Goal: Check status: Check status

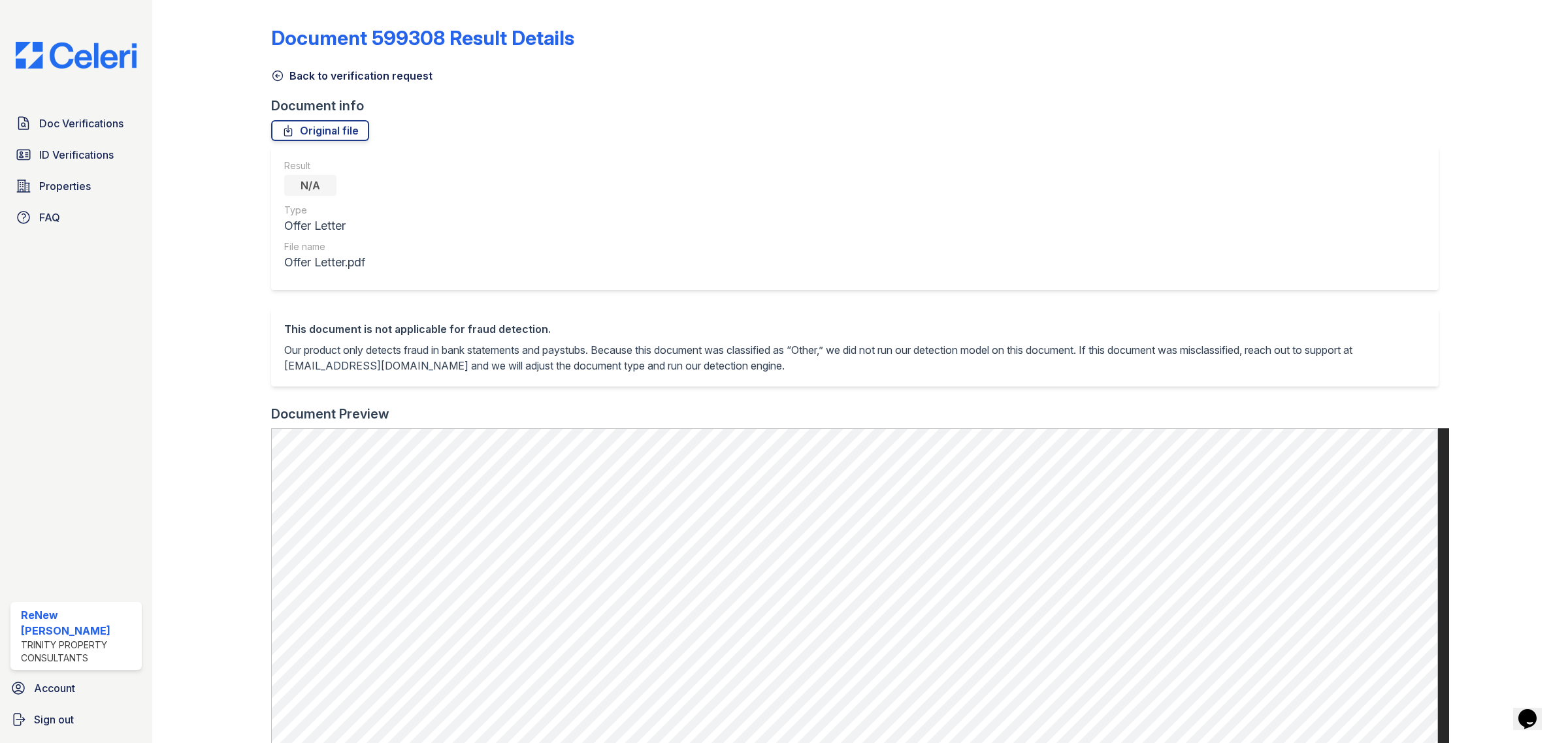
click at [287, 79] on link "Back to verification request" at bounding box center [352, 75] width 161 height 16
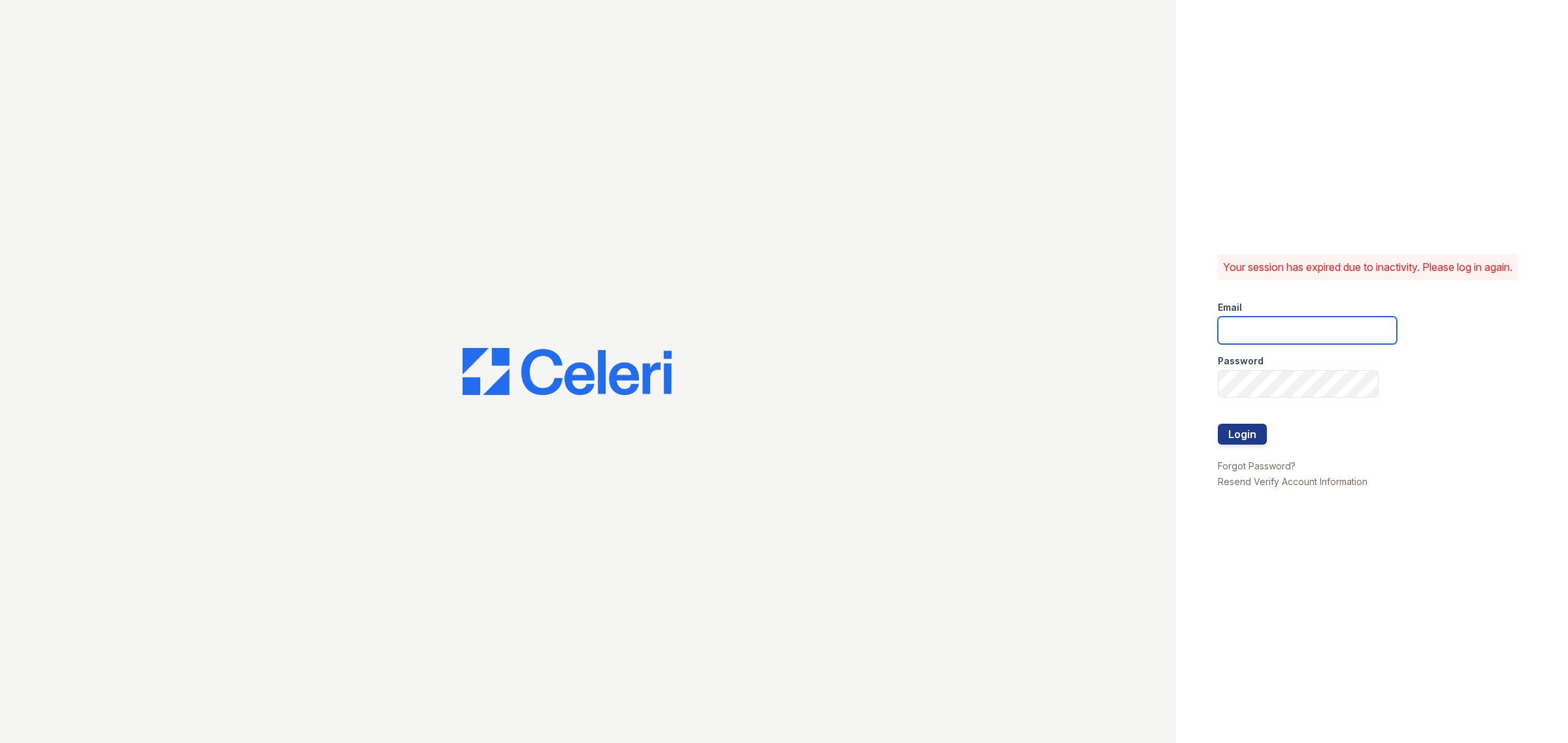
click at [1366, 334] on input "email" at bounding box center [1307, 330] width 179 height 27
type input "renewbrandon@trinity-pm.com"
click at [1243, 437] on button "Login" at bounding box center [1242, 434] width 49 height 21
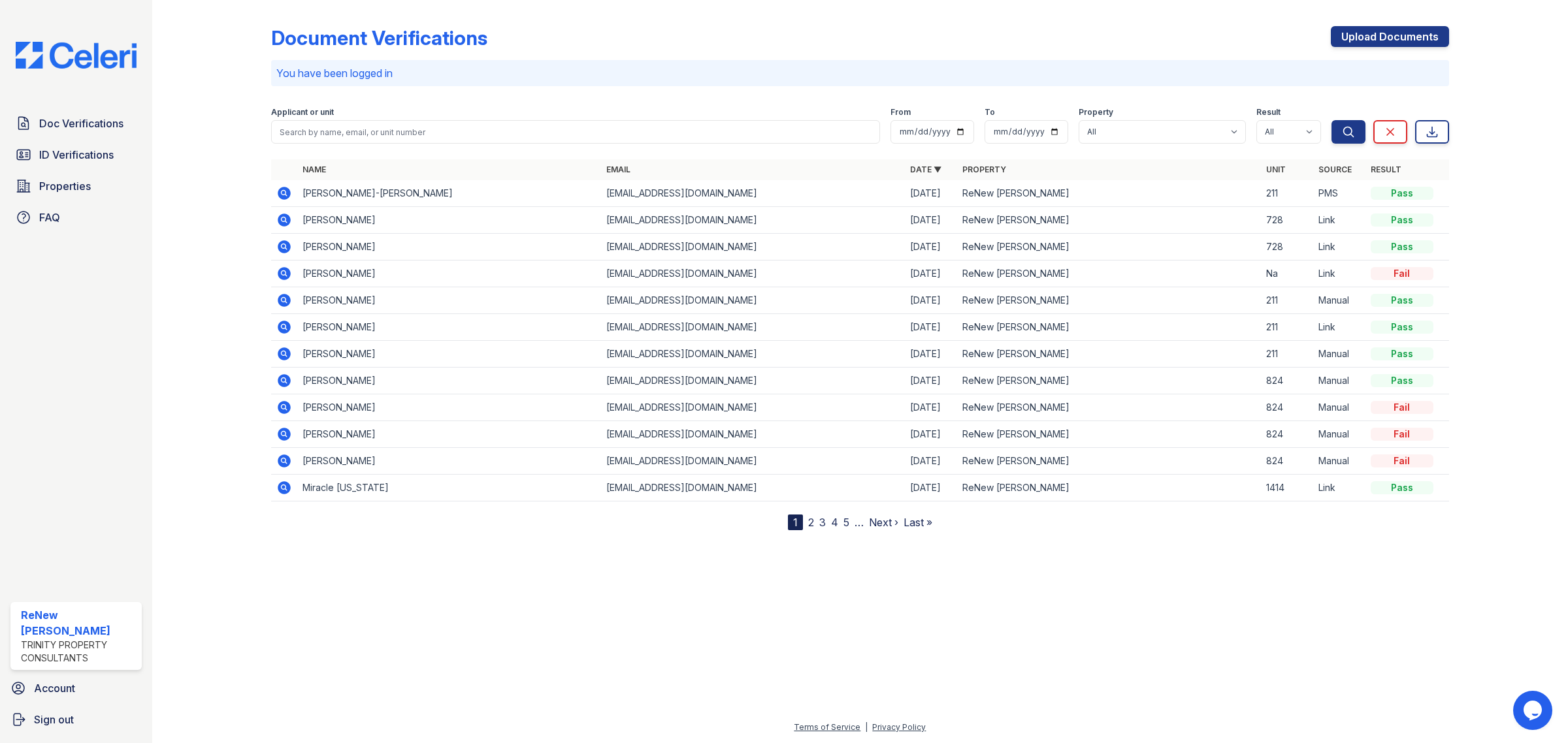
click at [282, 216] on icon at bounding box center [284, 220] width 13 height 13
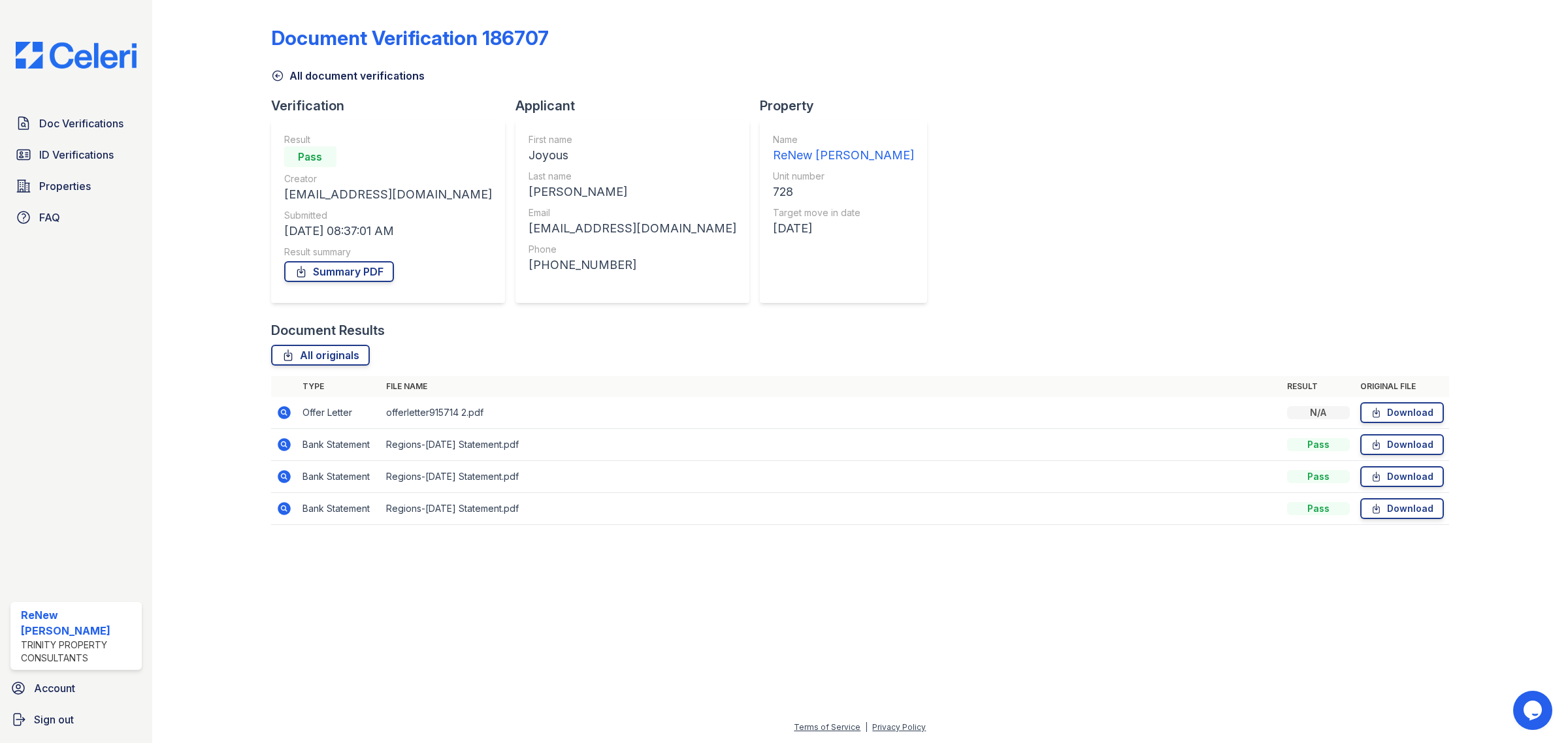
click at [281, 407] on icon at bounding box center [284, 413] width 13 height 13
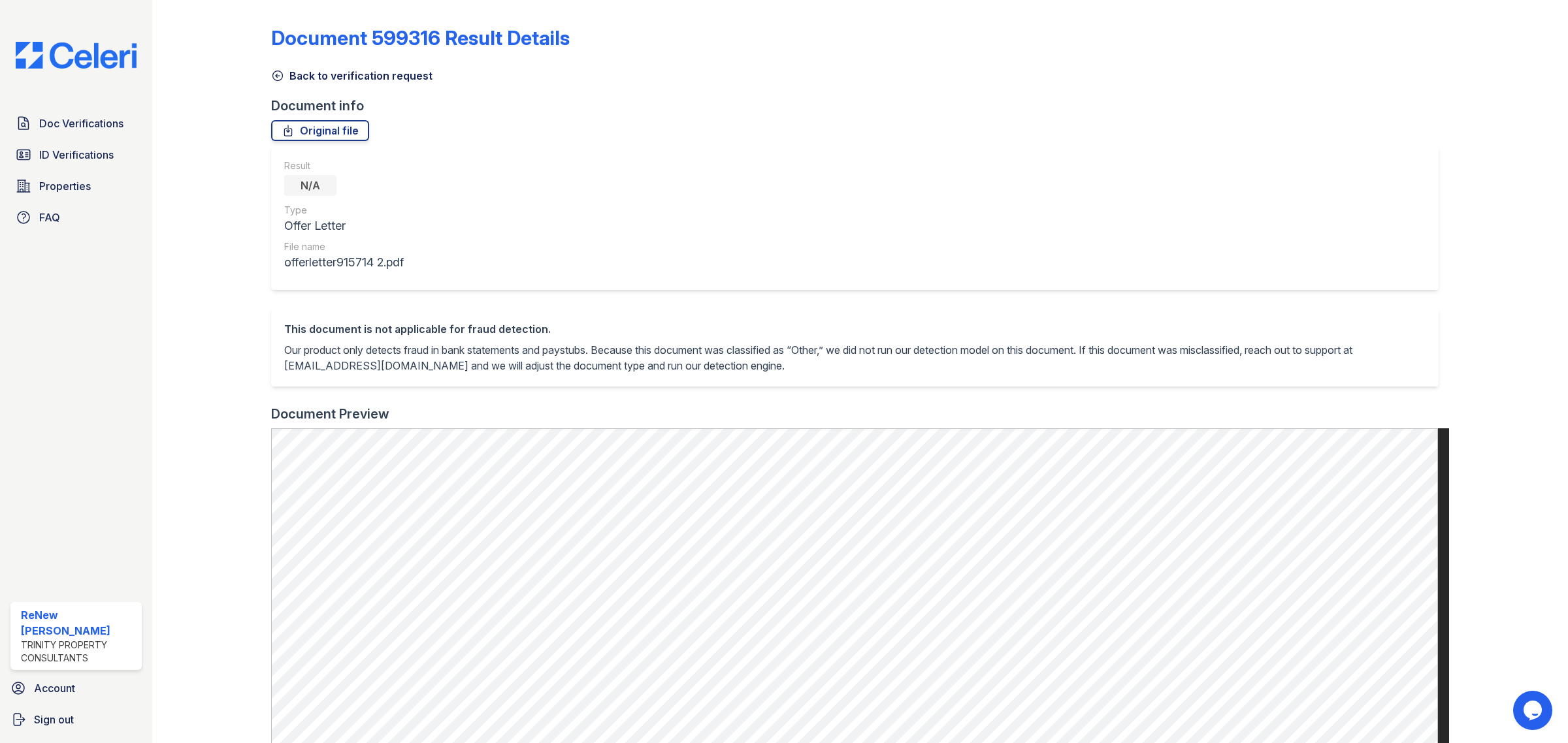
click at [291, 72] on link "Back to verification request" at bounding box center [352, 75] width 161 height 16
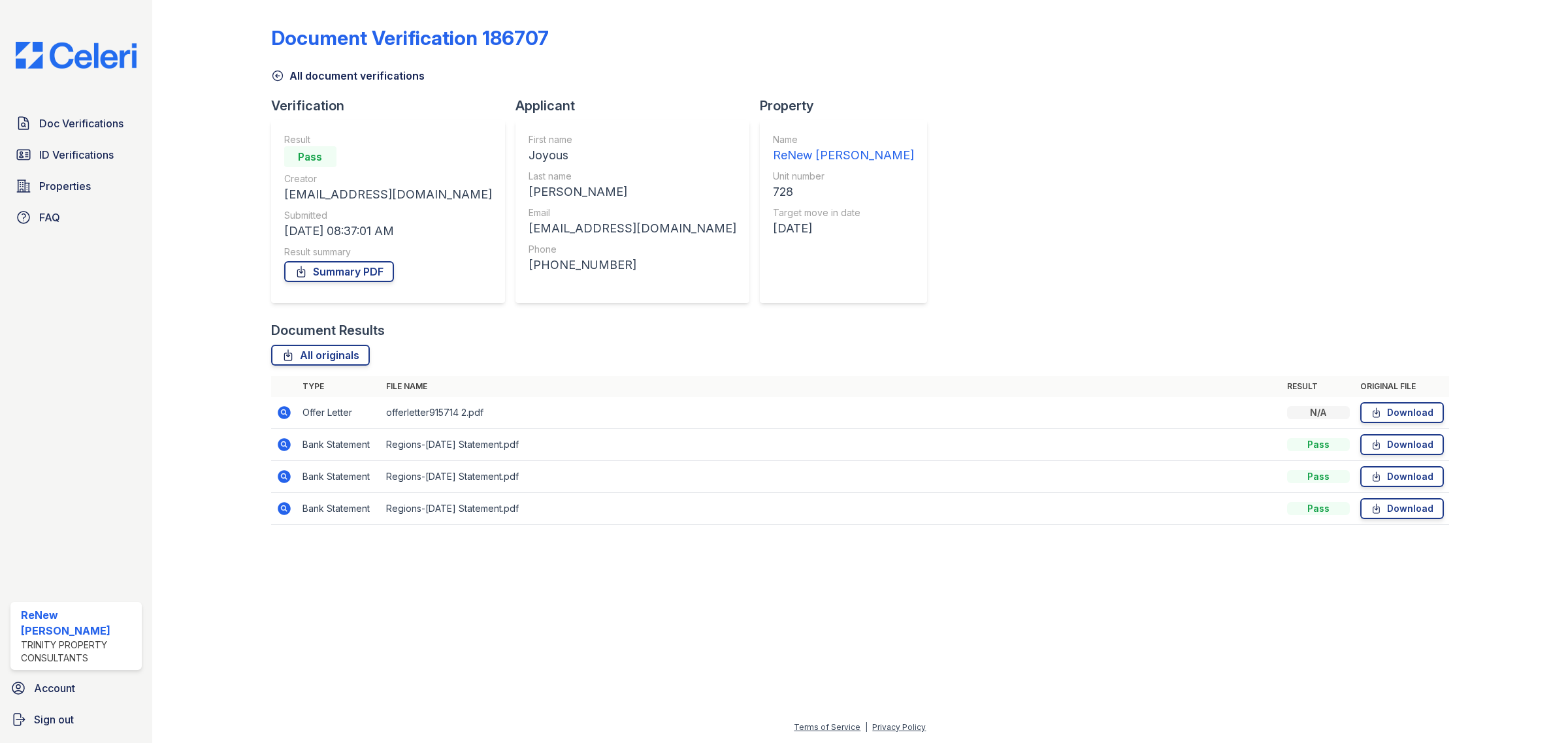
click at [279, 442] on icon at bounding box center [284, 445] width 13 height 13
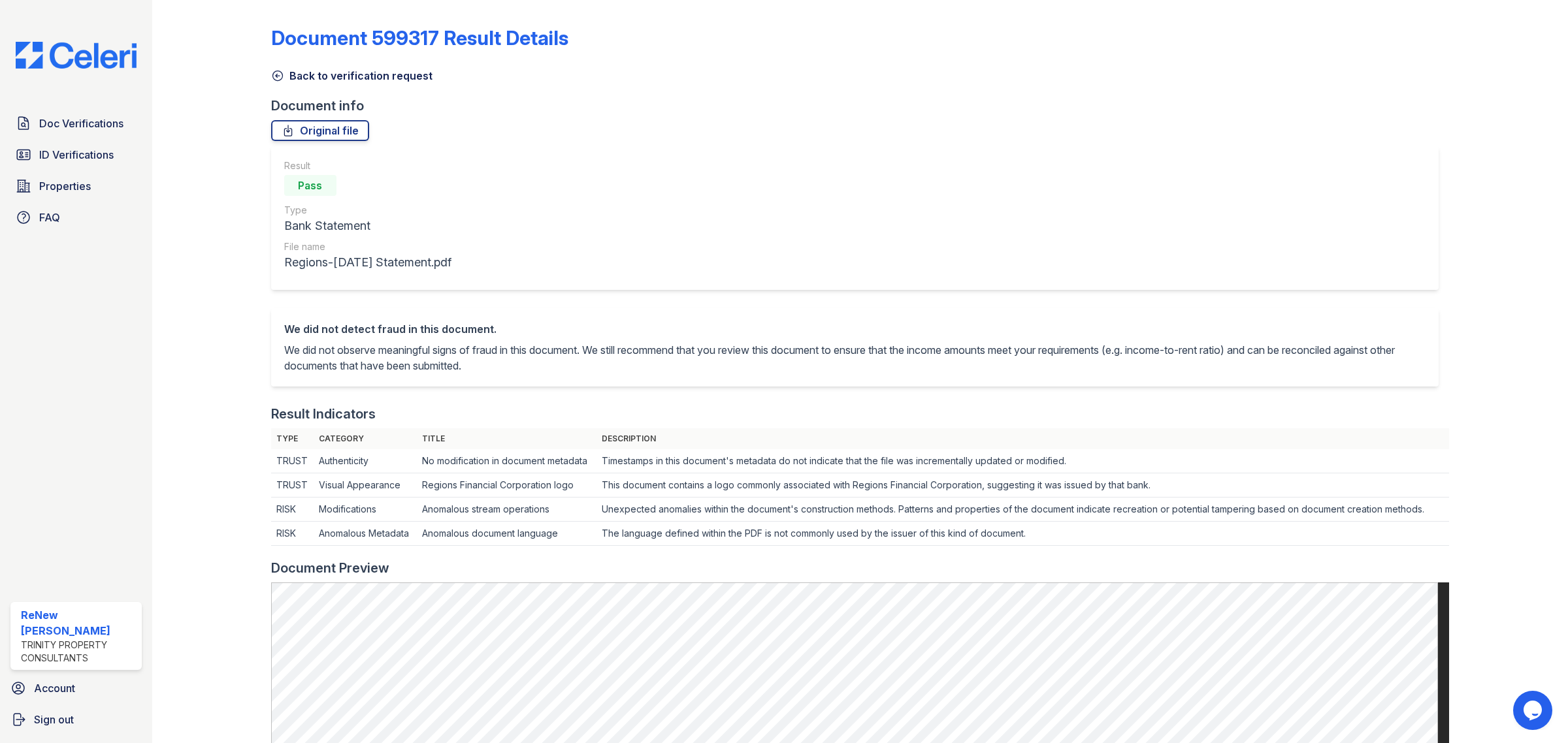
click at [279, 77] on icon at bounding box center [278, 76] width 13 height 13
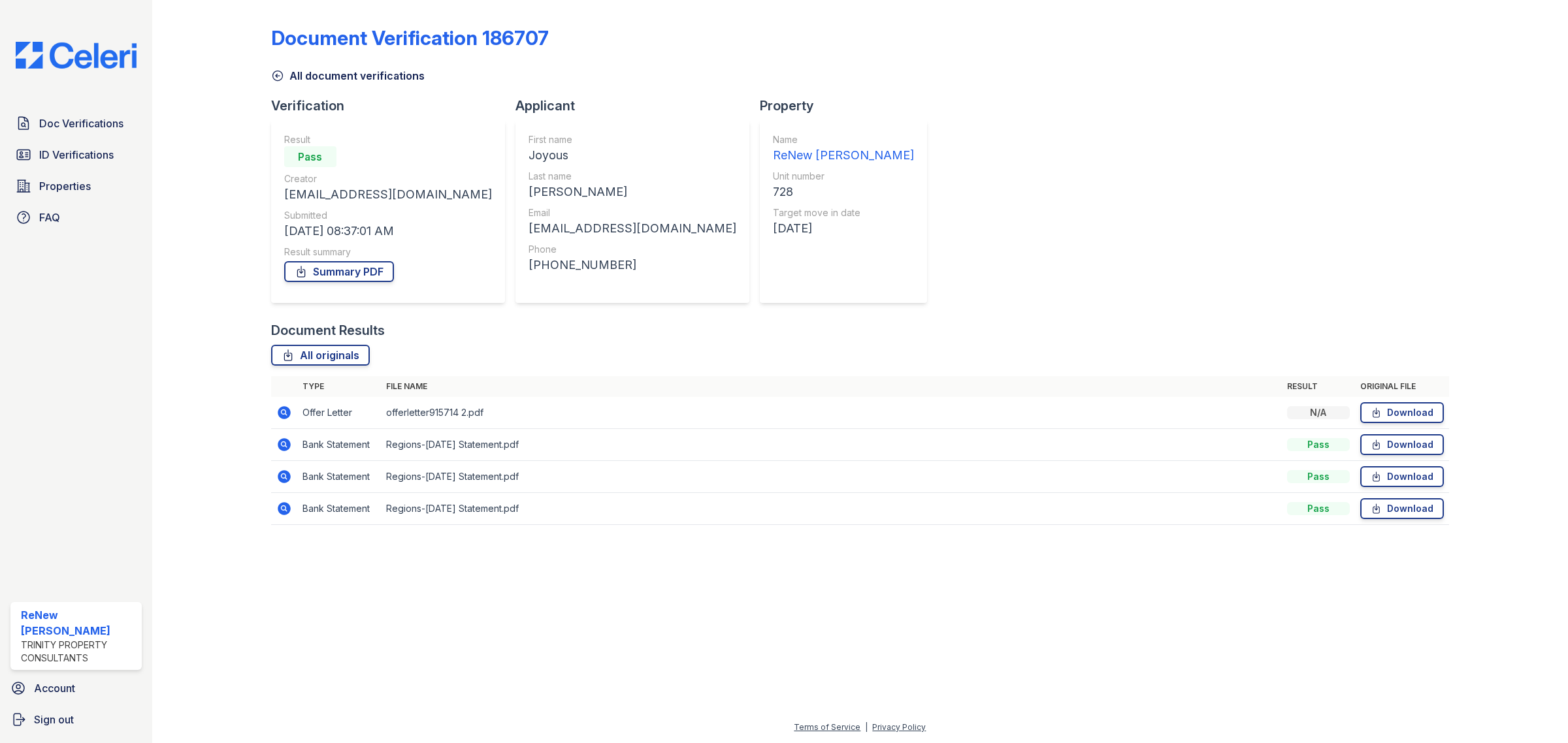
click at [273, 73] on icon at bounding box center [278, 76] width 13 height 13
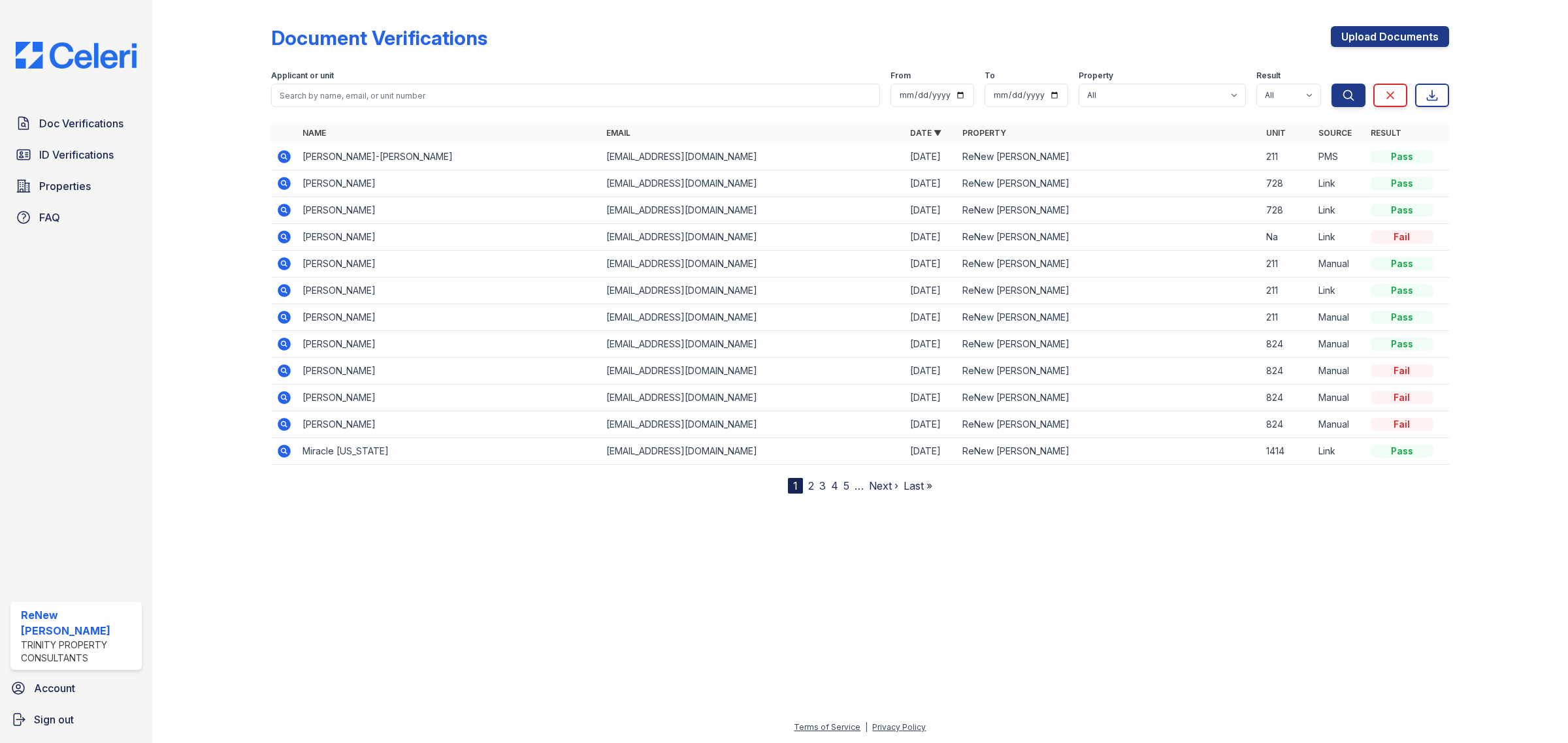
click at [289, 211] on icon at bounding box center [284, 210] width 13 height 13
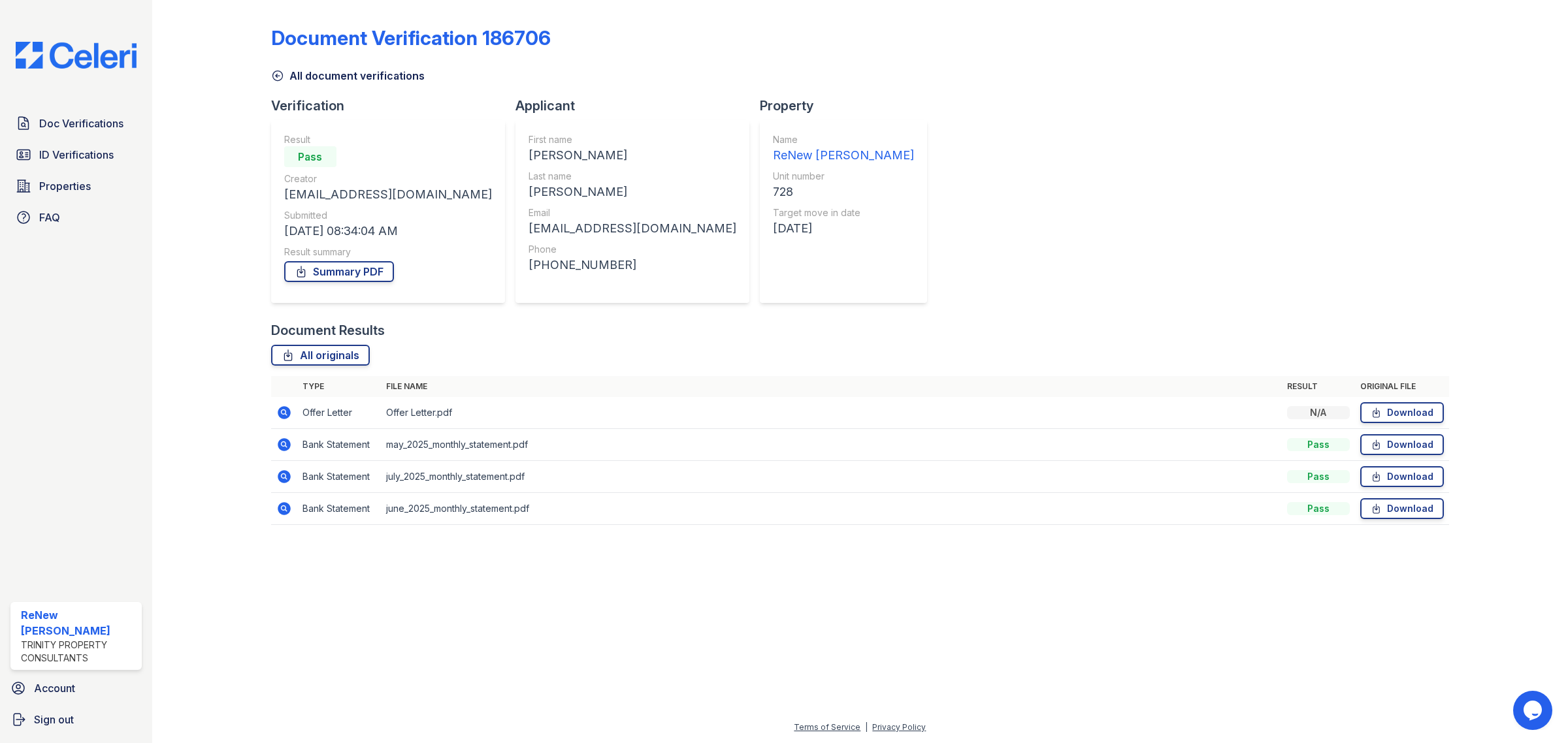
click at [290, 414] on icon at bounding box center [284, 412] width 16 height 16
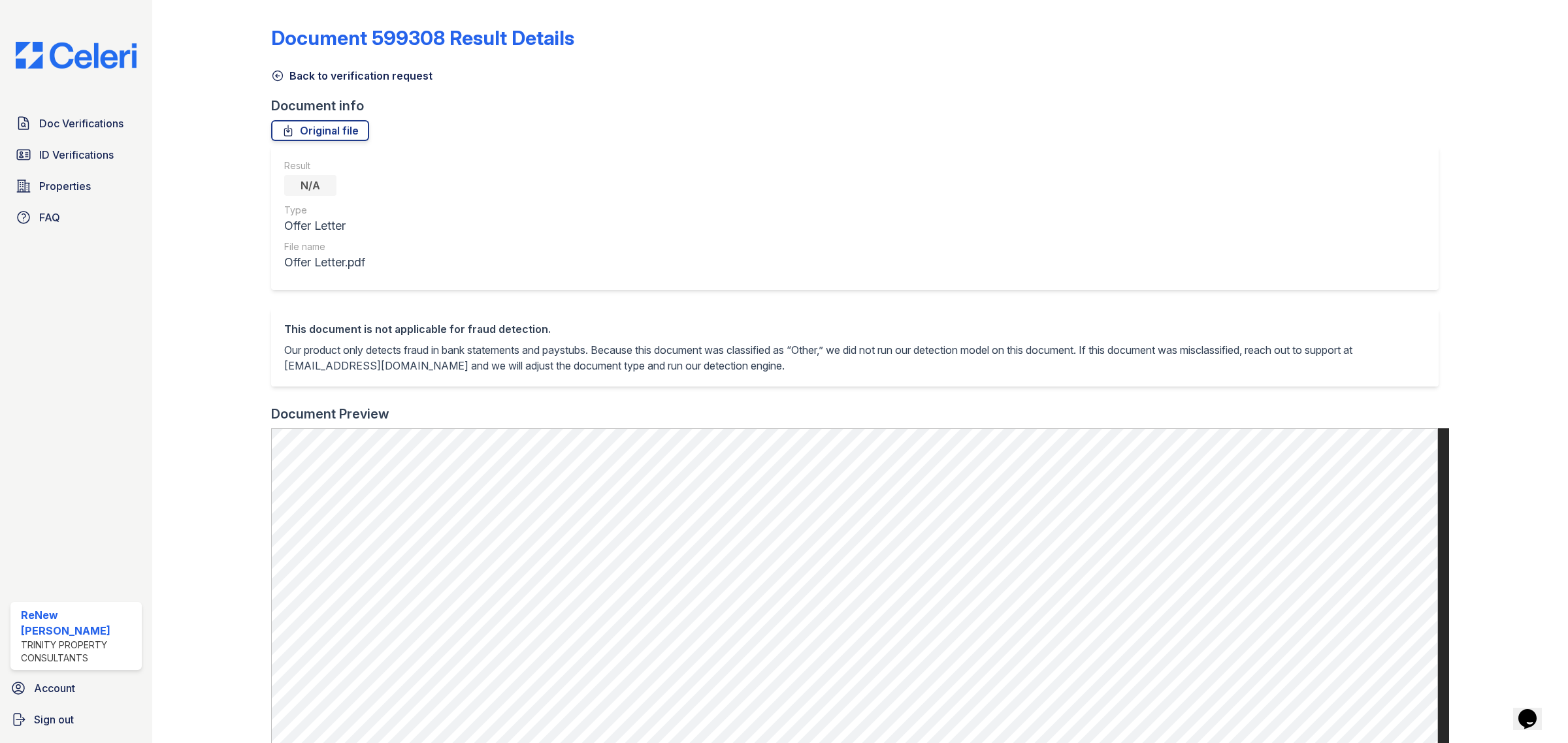
scroll to position [472, 0]
